Goal: Task Accomplishment & Management: Manage account settings

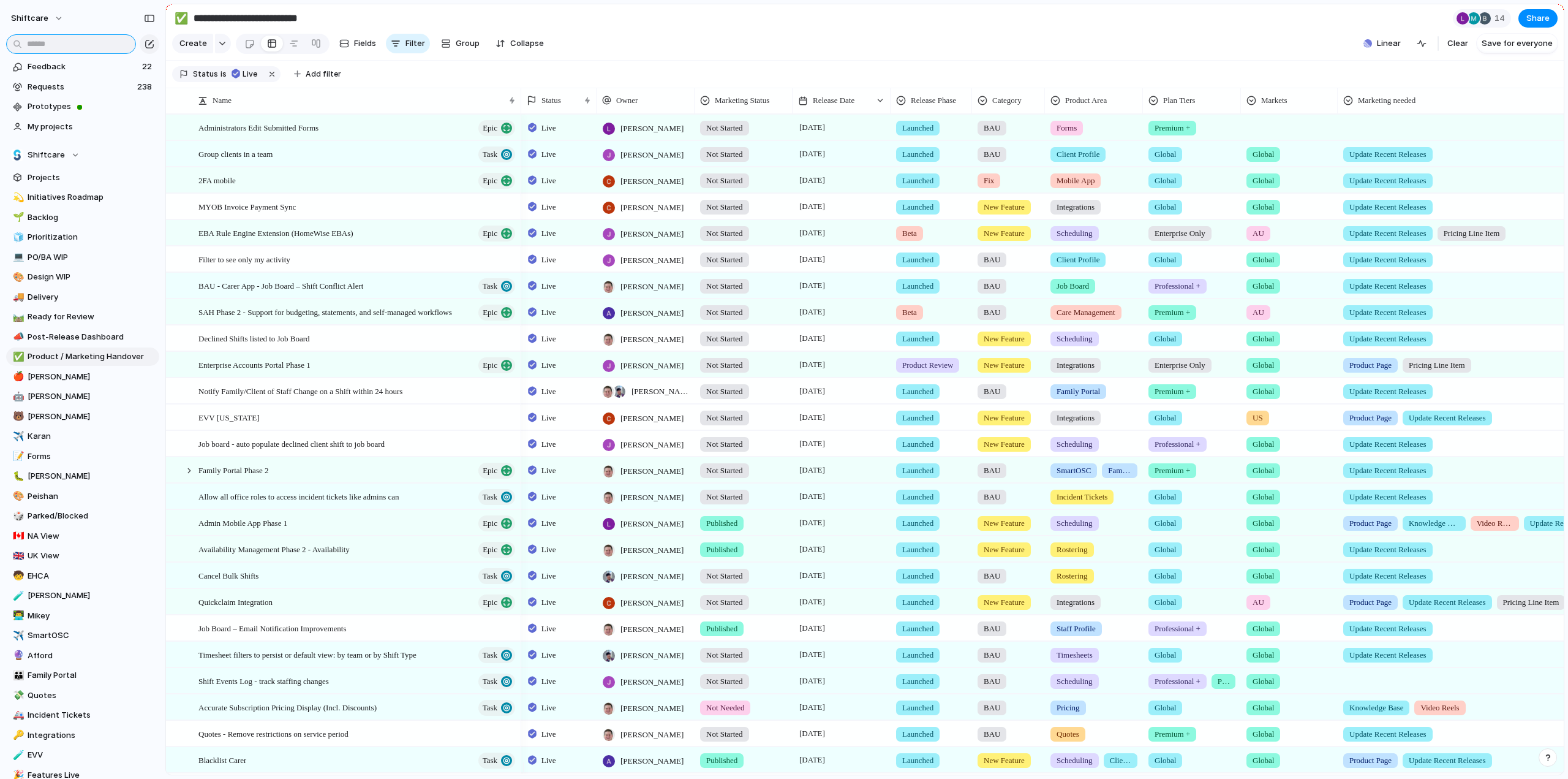
click at [98, 39] on input "text" at bounding box center [71, 44] width 130 height 20
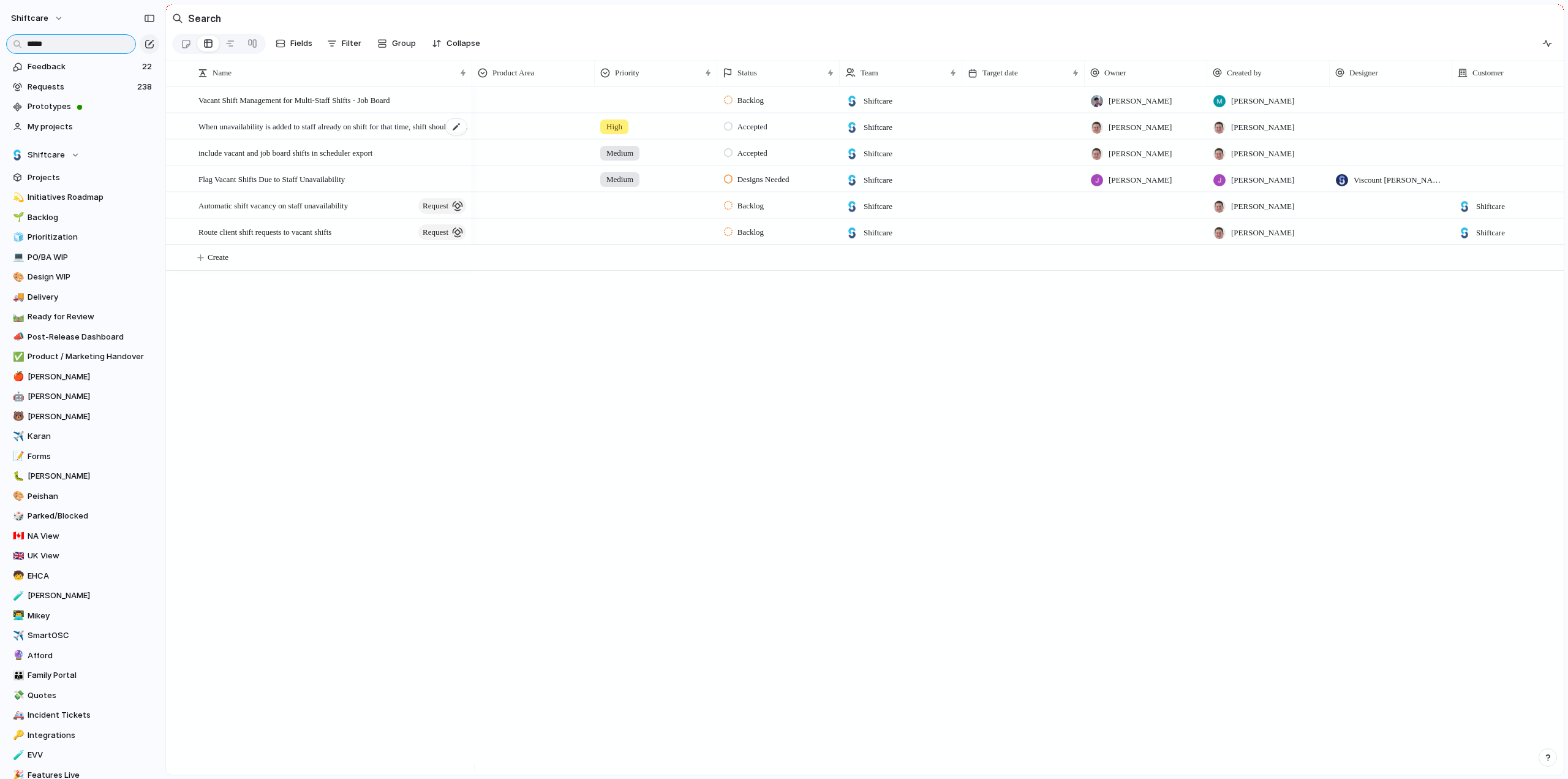
type input "*****"
click at [347, 132] on span "When unavailability is added to staff already on shift for that time, shift sho…" at bounding box center [333, 126] width 270 height 14
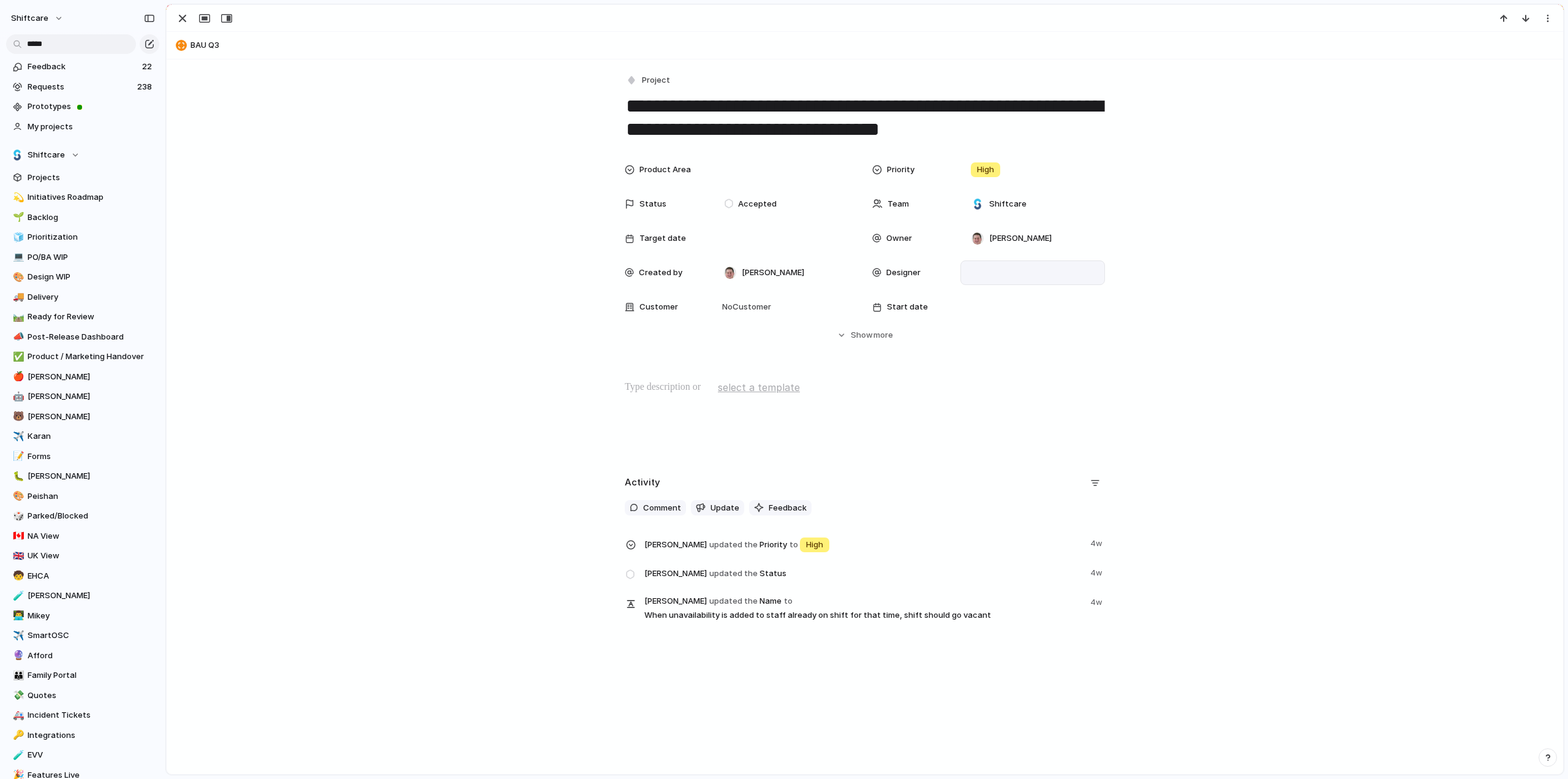
click at [998, 268] on div at bounding box center [1033, 273] width 133 height 14
type input "***"
click at [977, 324] on div at bounding box center [974, 316] width 22 height 22
click at [529, 239] on div "*** [PERSON_NAME]" at bounding box center [784, 390] width 1568 height 779
click at [737, 190] on div "Product Area Priority High Status Accepted Team Shiftcare Target date Owner [PE…" at bounding box center [865, 238] width 480 height 161
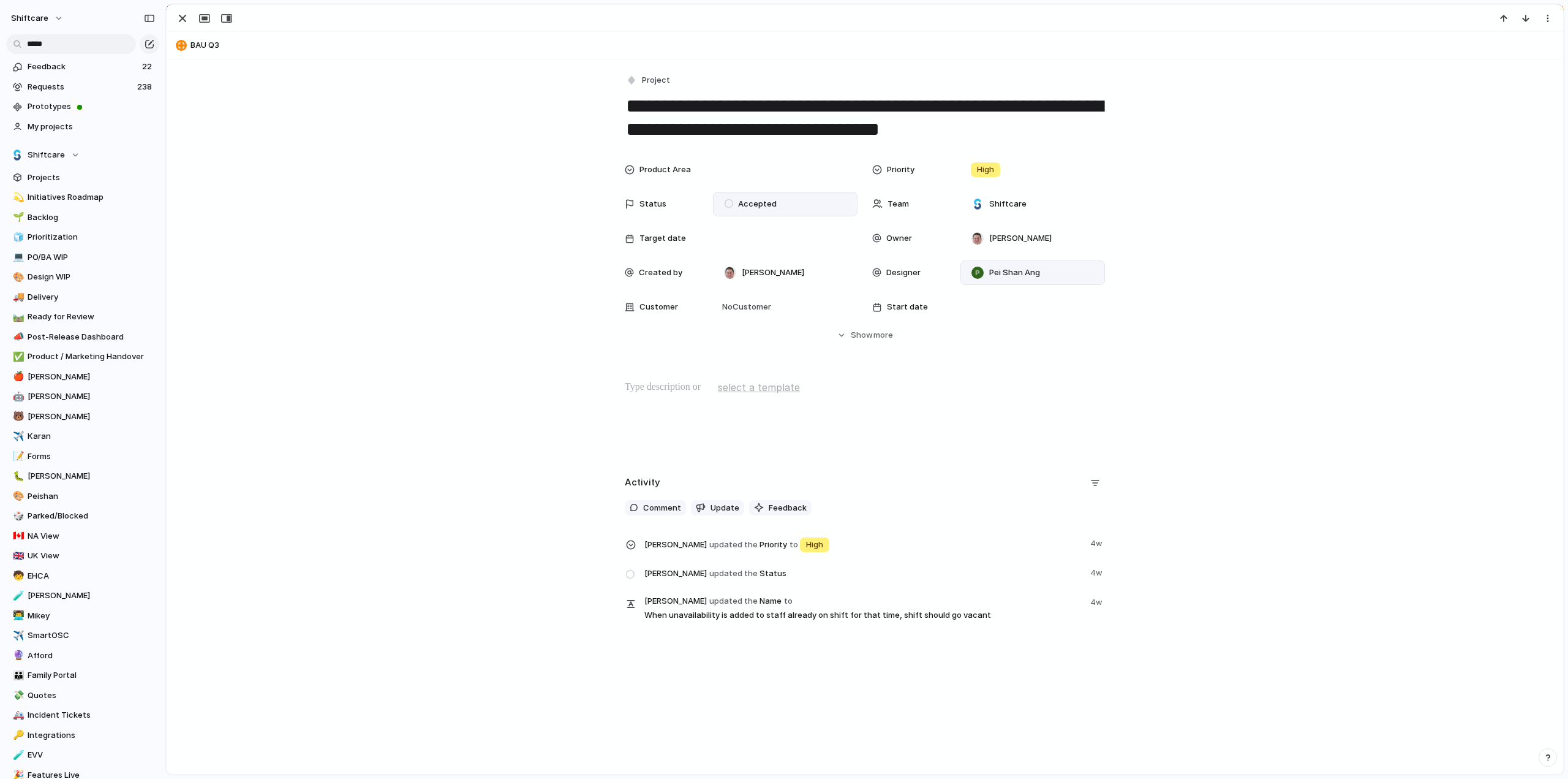
click at [737, 194] on div "Accepted" at bounding box center [785, 203] width 144 height 25
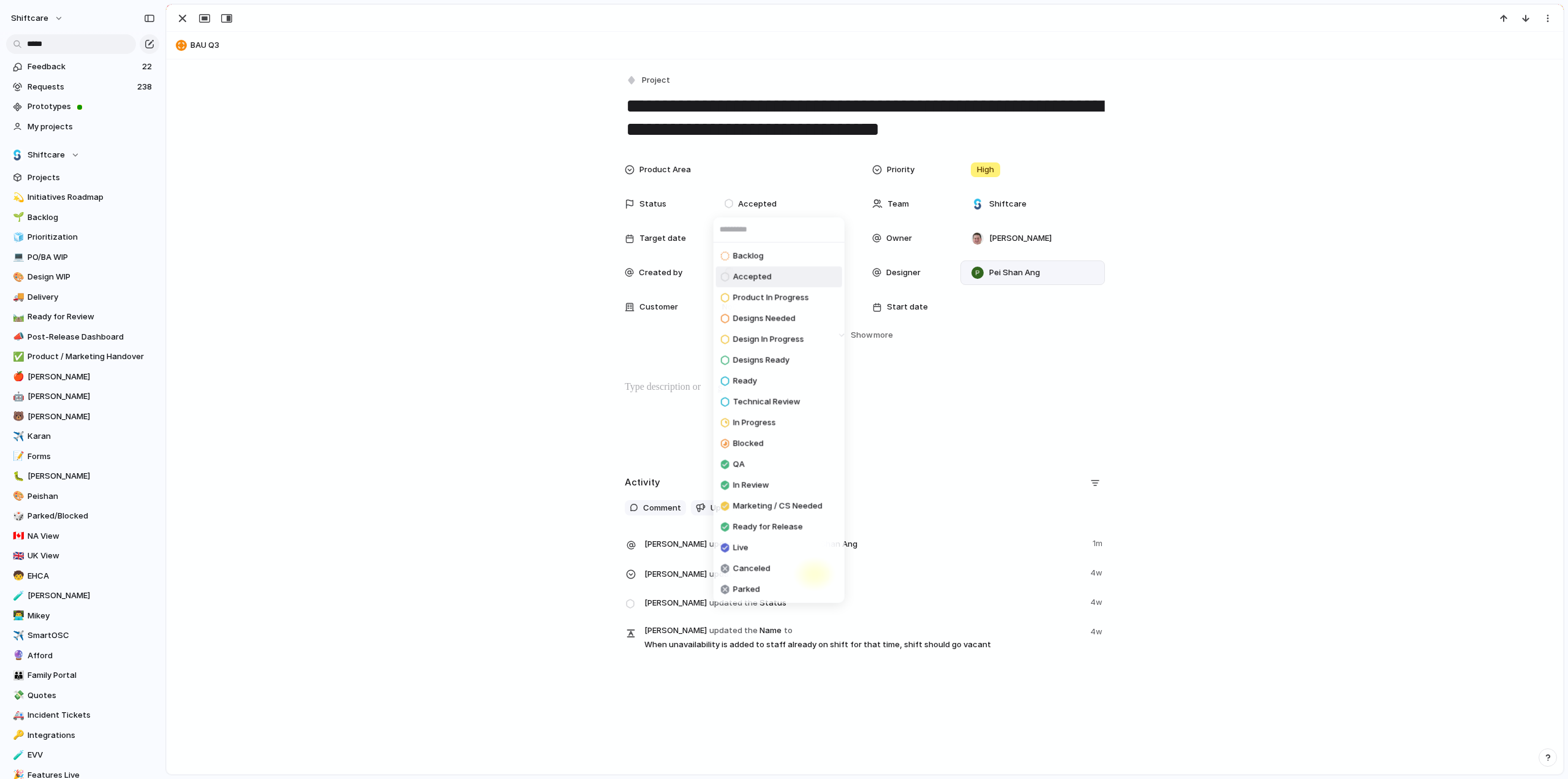
click at [753, 316] on span "Designs Needed" at bounding box center [764, 319] width 63 height 12
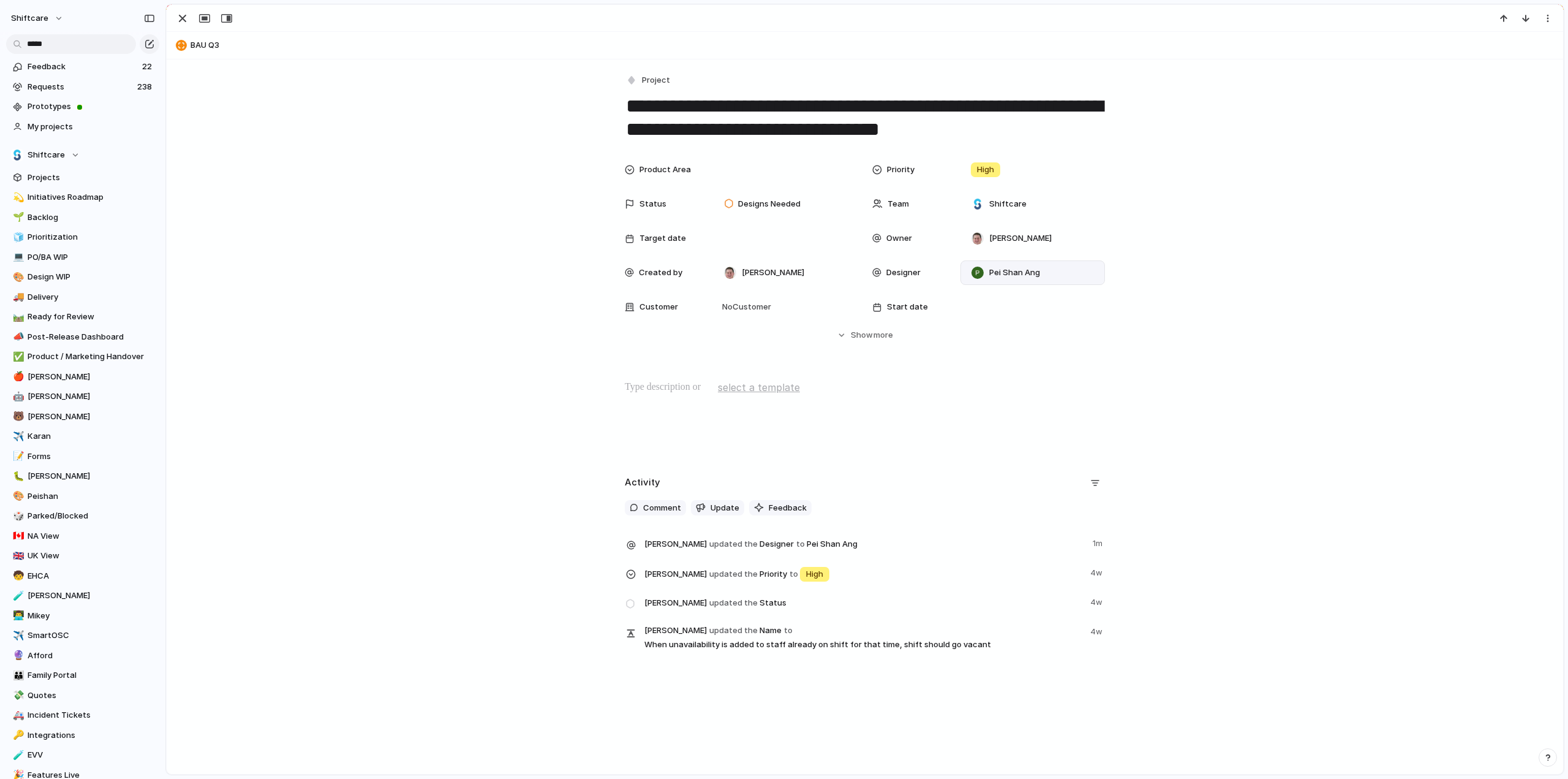
click at [655, 390] on p at bounding box center [865, 387] width 480 height 15
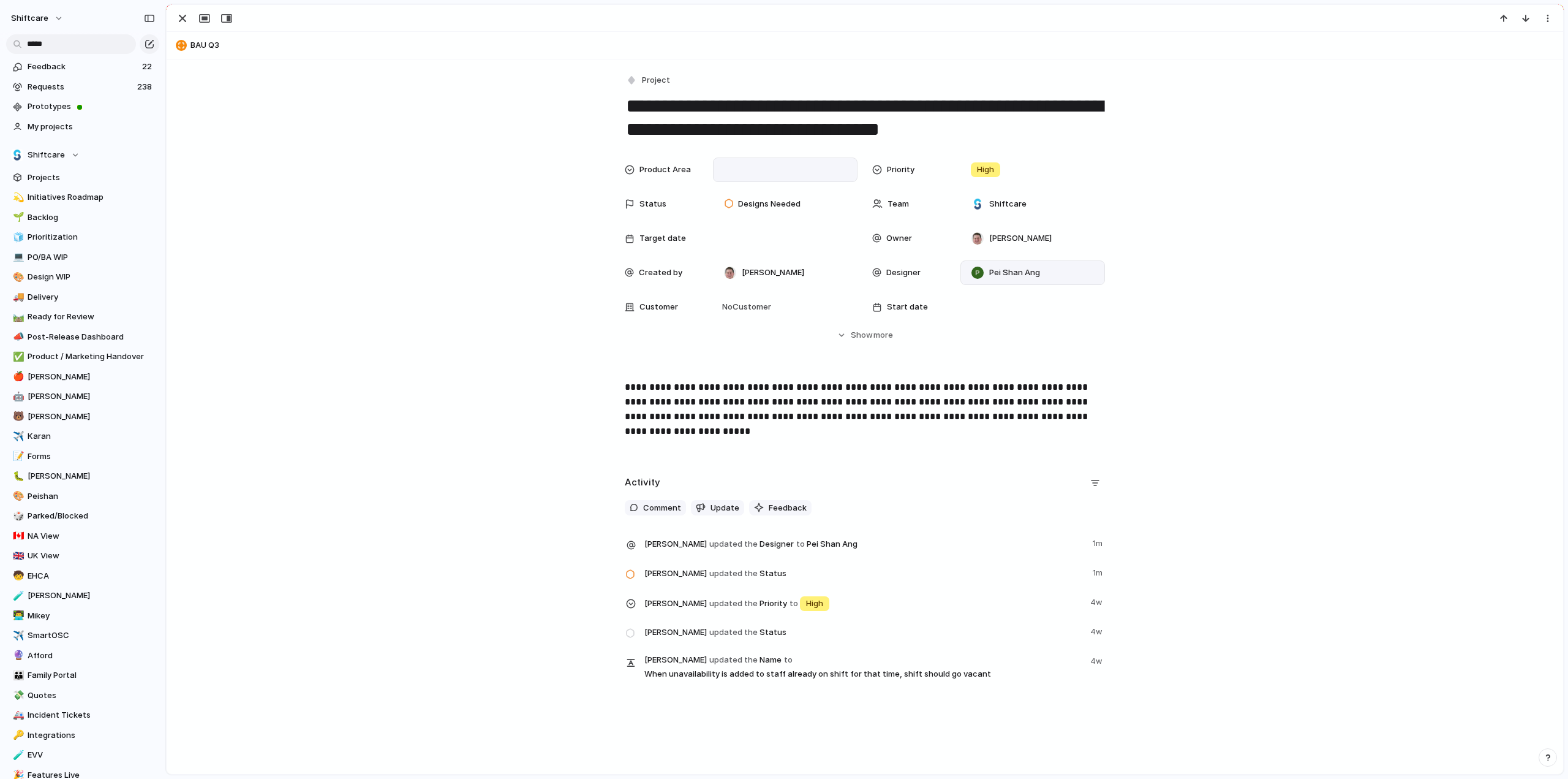
click at [713, 168] on div at bounding box center [785, 169] width 144 height 25
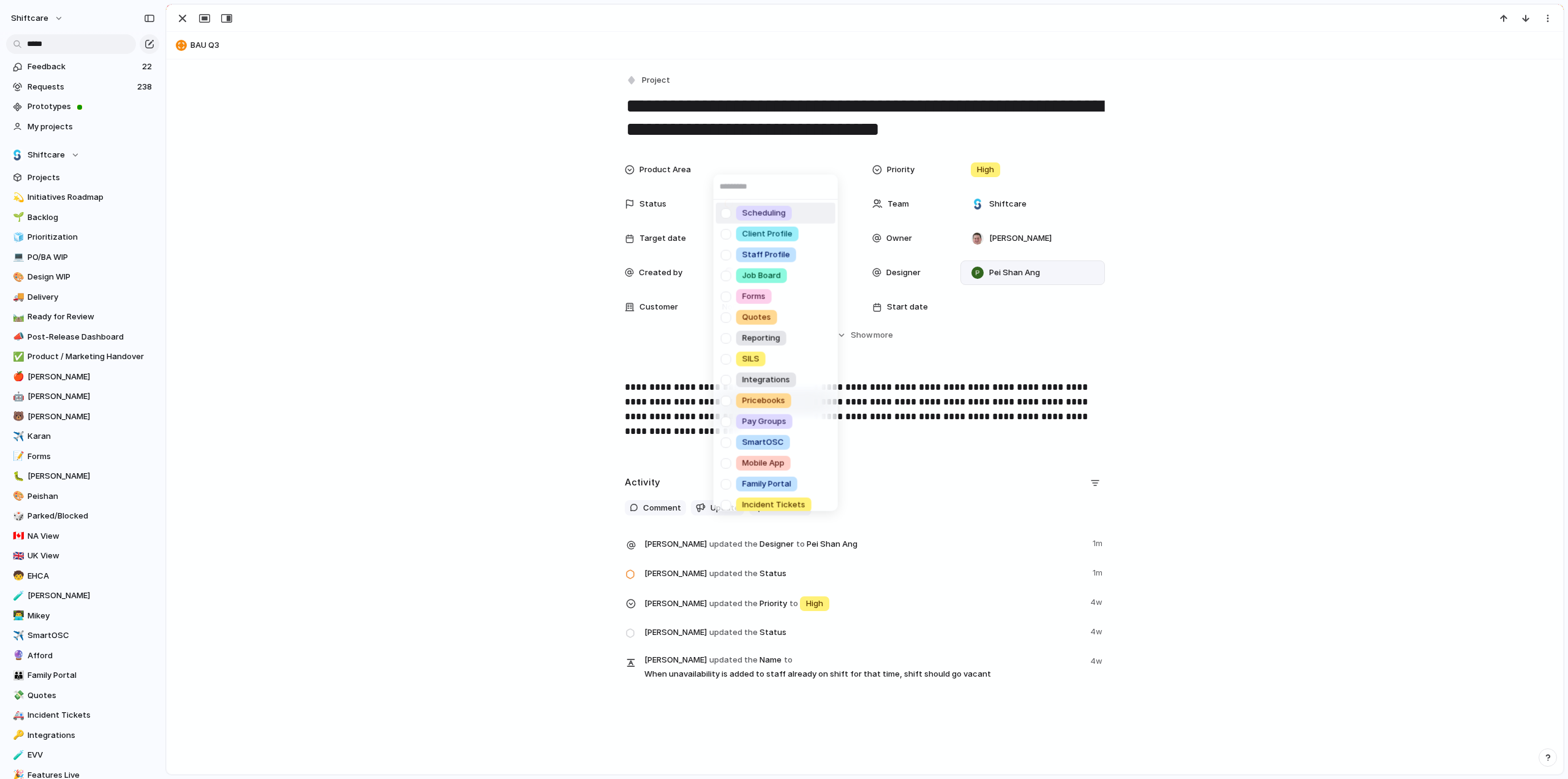
click at [726, 211] on div at bounding box center [726, 213] width 22 height 22
click at [413, 275] on div "Scheduling Client Profile Staff Profile Job Board Forms Quotes Reporting SILS I…" at bounding box center [784, 390] width 1568 height 779
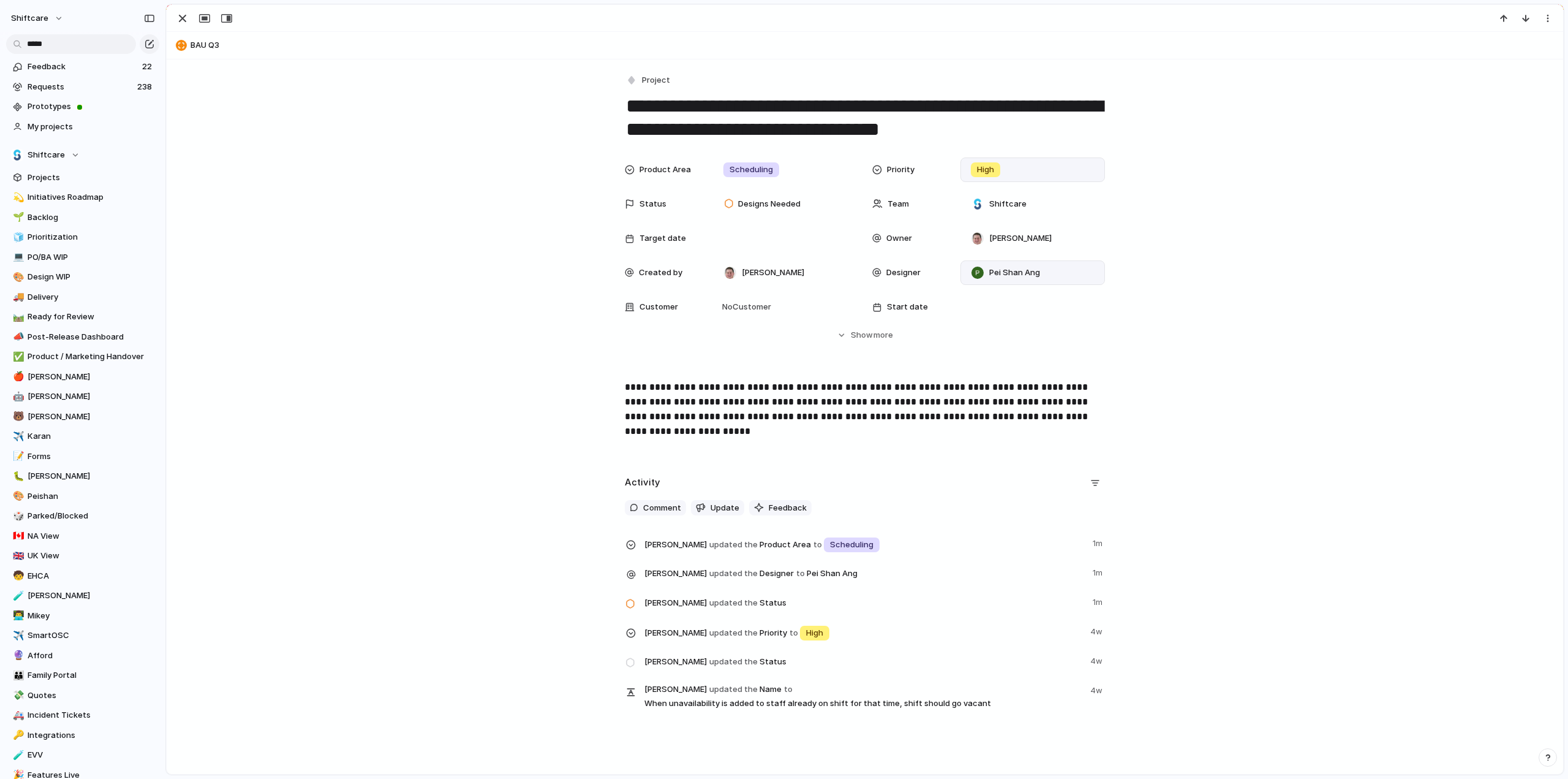
click at [993, 171] on div "High" at bounding box center [986, 169] width 30 height 15
click at [164, 286] on div "Urgent High Medium Low No Priority" at bounding box center [784, 390] width 1568 height 779
